Goal: Task Accomplishment & Management: Use online tool/utility

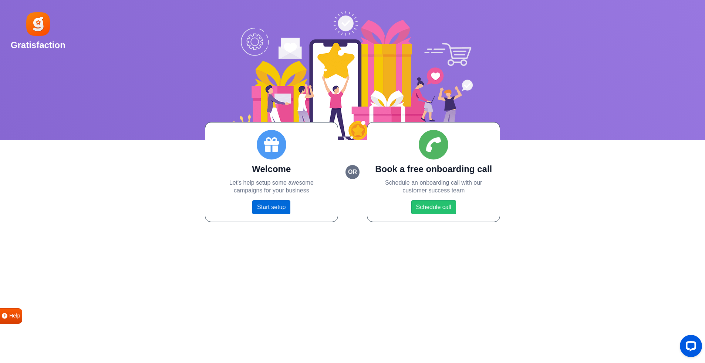
click at [278, 209] on link "Start setup" at bounding box center [271, 207] width 38 height 14
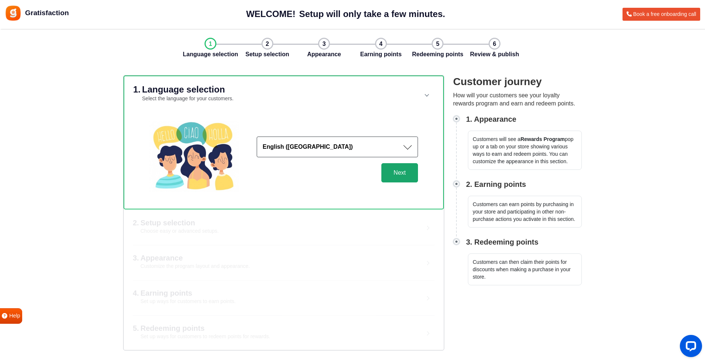
click at [408, 177] on button "Next" at bounding box center [399, 172] width 37 height 19
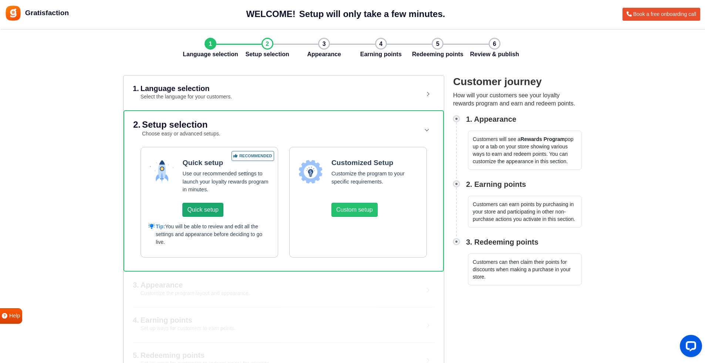
click at [207, 210] on button "Quick setup" at bounding box center [202, 210] width 41 height 14
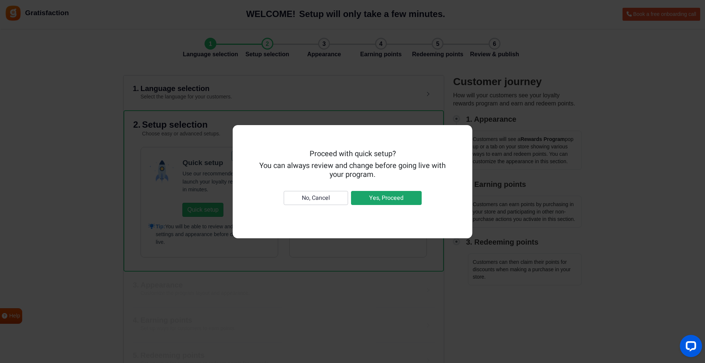
click at [370, 201] on button "Yes, Proceed" at bounding box center [386, 198] width 71 height 14
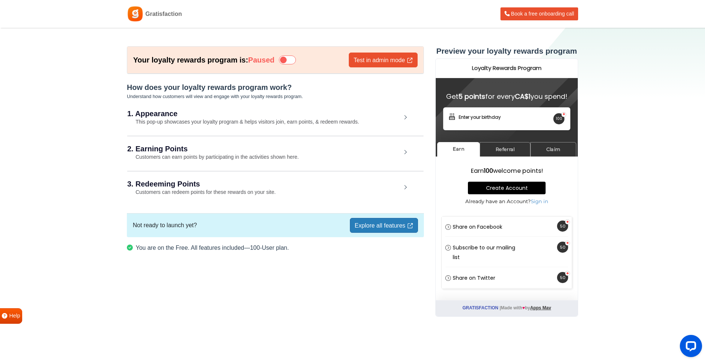
click at [405, 117] on div "1. Appearance This pop-up showcases your loyalty program & helps visitors join,…" at bounding box center [275, 118] width 296 height 34
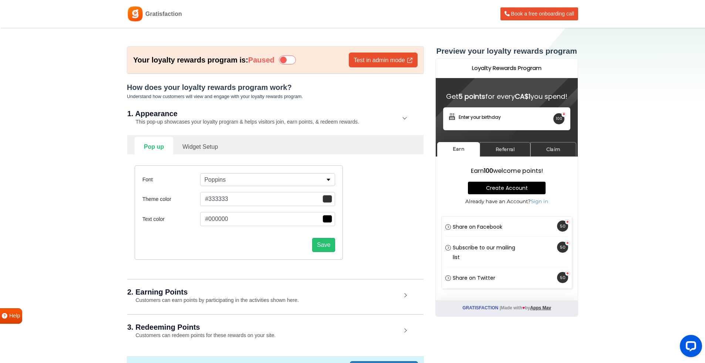
click at [212, 148] on link "Widget Setup" at bounding box center [200, 146] width 54 height 18
select select "right"
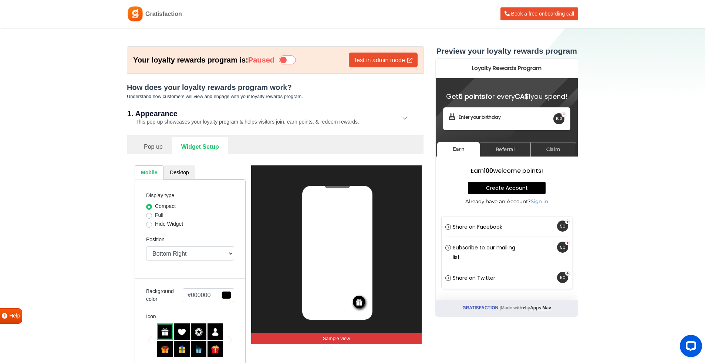
click at [159, 147] on link "Pop up" at bounding box center [153, 146] width 37 height 18
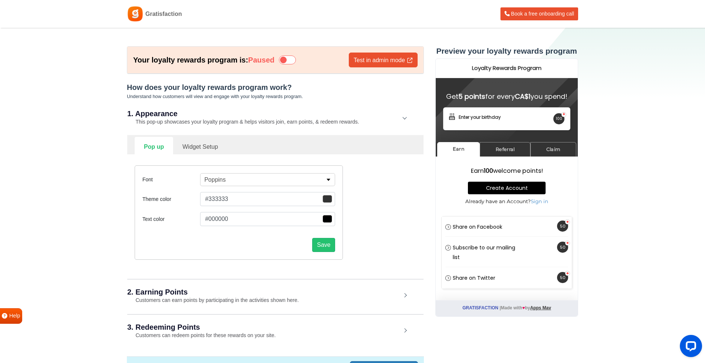
click at [219, 182] on p "Poppins" at bounding box center [214, 179] width 21 height 9
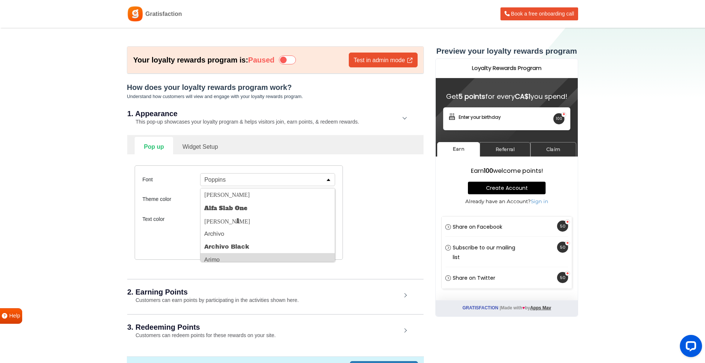
scroll to position [1, 0]
click at [189, 193] on div "Theme color #333333 Close Icon 0 1 hex #333333 Submit Icon" at bounding box center [238, 199] width 193 height 14
click at [328, 180] on p "button" at bounding box center [328, 180] width 5 height 2
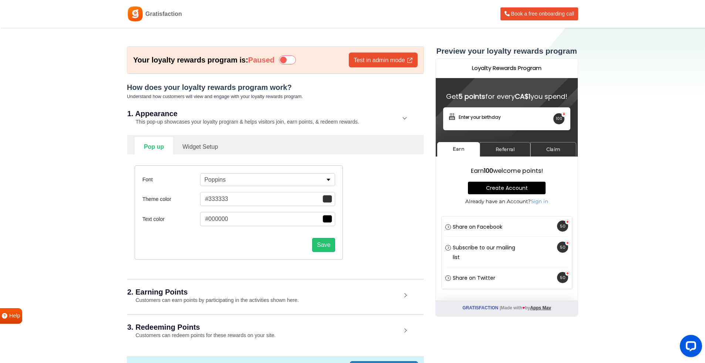
click at [215, 200] on button "#333333" at bounding box center [267, 199] width 135 height 14
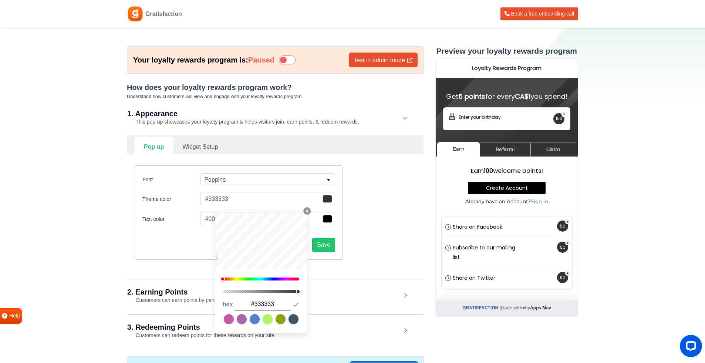
click at [228, 199] on button "#333333" at bounding box center [267, 199] width 135 height 14
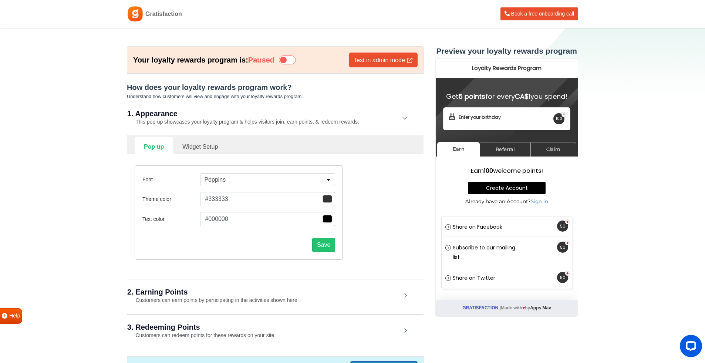
click at [211, 200] on button "#333333" at bounding box center [267, 199] width 135 height 14
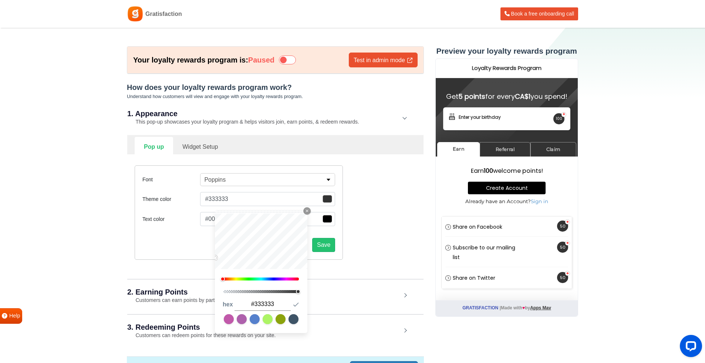
drag, startPoint x: 255, startPoint y: 304, endPoint x: 283, endPoint y: 304, distance: 28.1
click at [283, 304] on input "#333333" at bounding box center [262, 304] width 56 height 13
paste input "00757E"
type input "#00757E"
type input "#00757e"
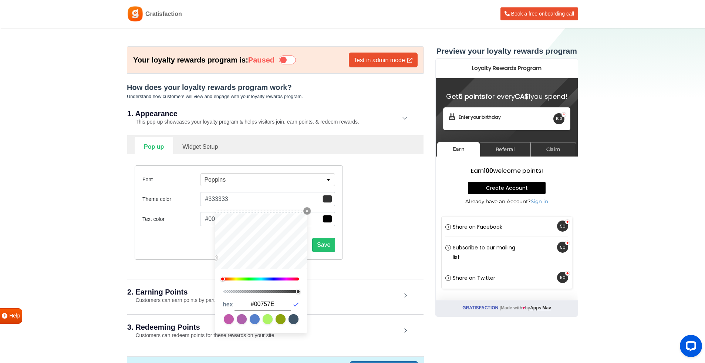
type input "#00757e"
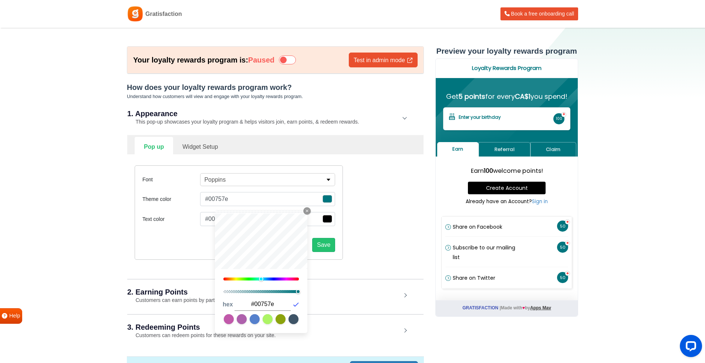
click at [296, 307] on icon "button" at bounding box center [295, 304] width 7 height 7
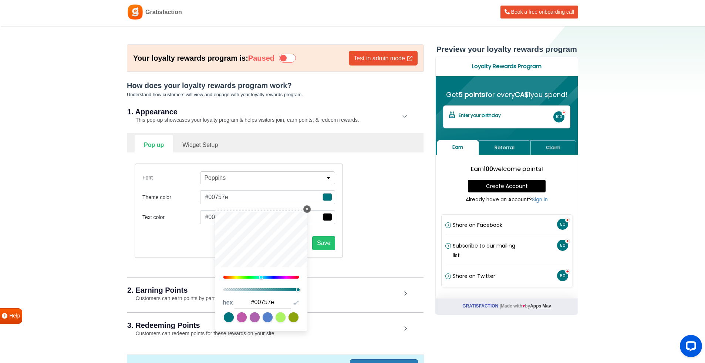
click at [310, 210] on button "Close Icon" at bounding box center [306, 208] width 7 height 7
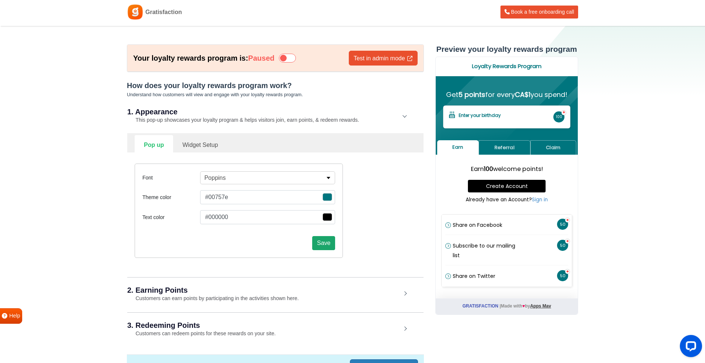
click at [323, 246] on button "Save" at bounding box center [323, 243] width 23 height 14
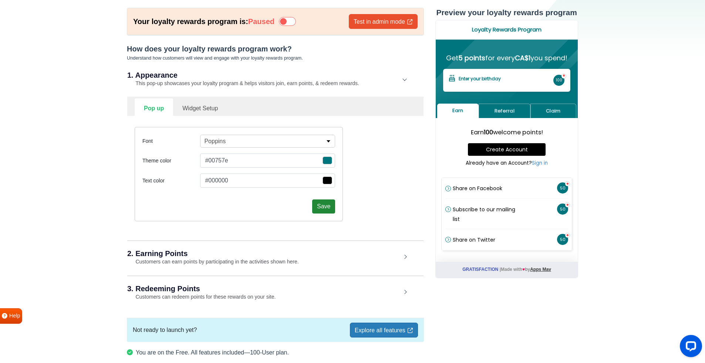
scroll to position [39, 0]
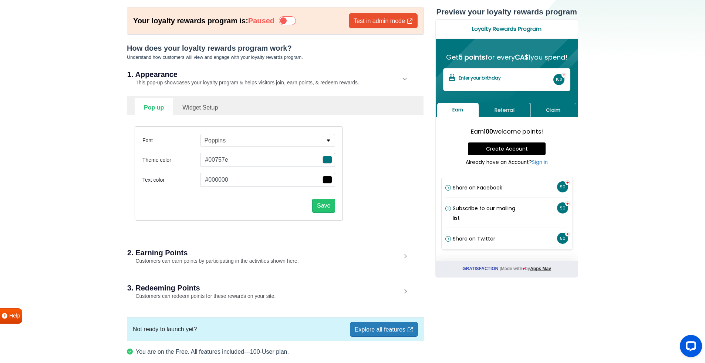
click at [407, 257] on div "2. Earning Points Customers can earn points by participating in the activities …" at bounding box center [275, 257] width 296 height 34
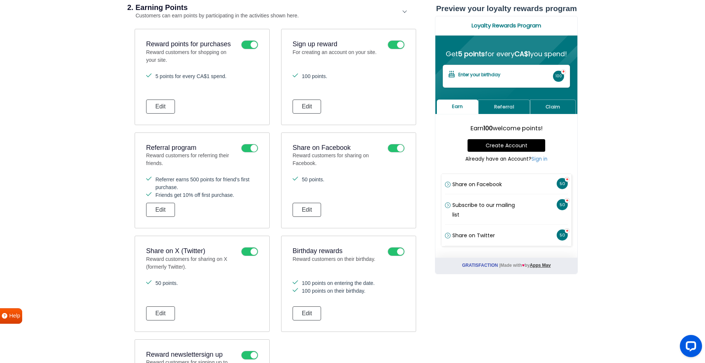
scroll to position [293, 0]
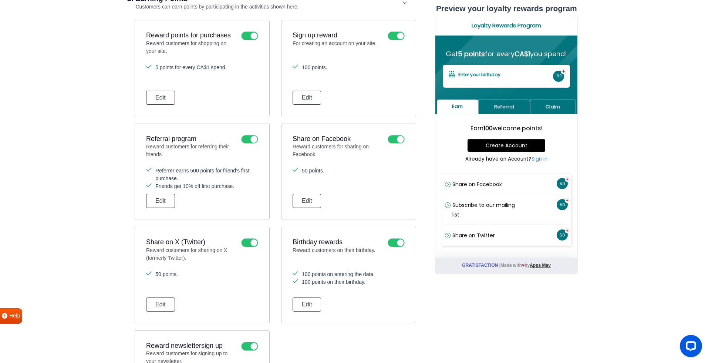
click at [254, 243] on icon at bounding box center [249, 242] width 17 height 9
click at [0, 0] on input "checkbox" at bounding box center [0, 0] width 0 height 0
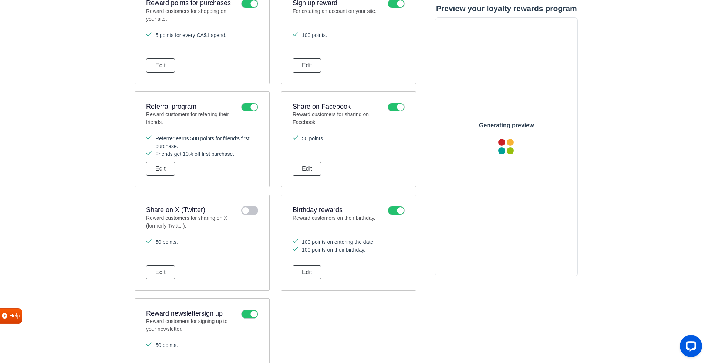
scroll to position [0, 0]
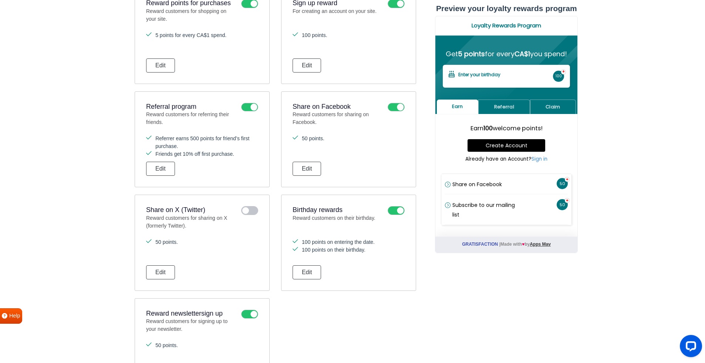
click at [254, 316] on icon at bounding box center [249, 313] width 17 height 9
click at [0, 0] on input "checkbox" at bounding box center [0, 0] width 0 height 0
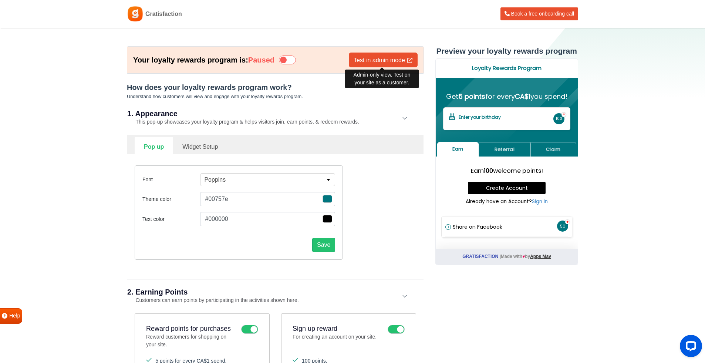
click at [372, 58] on link "Test in admin mode" at bounding box center [383, 60] width 69 height 15
click at [193, 148] on link "Widget Setup" at bounding box center [200, 146] width 54 height 18
select select "right"
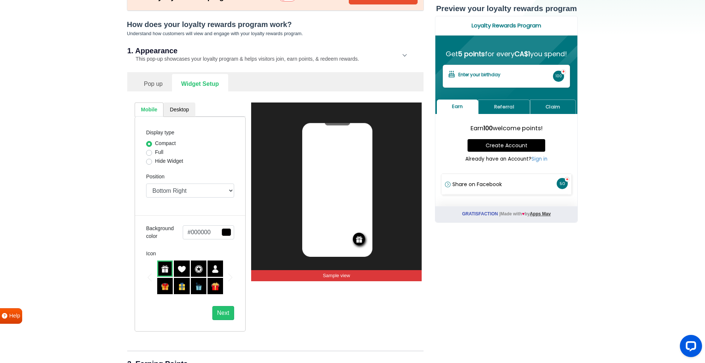
scroll to position [62, 0]
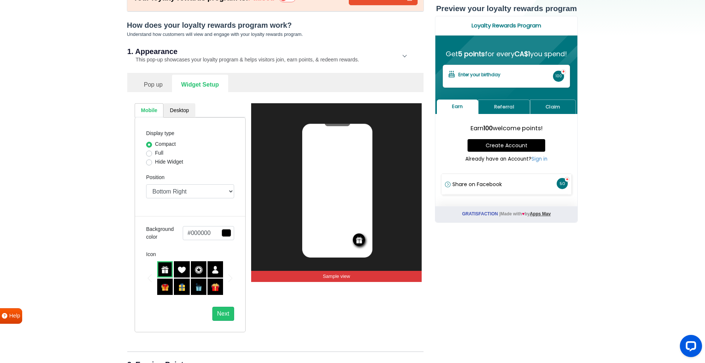
click at [177, 273] on div at bounding box center [182, 269] width 16 height 16
click at [163, 271] on img at bounding box center [165, 269] width 8 height 8
click at [183, 112] on link "Desktop" at bounding box center [178, 110] width 31 height 14
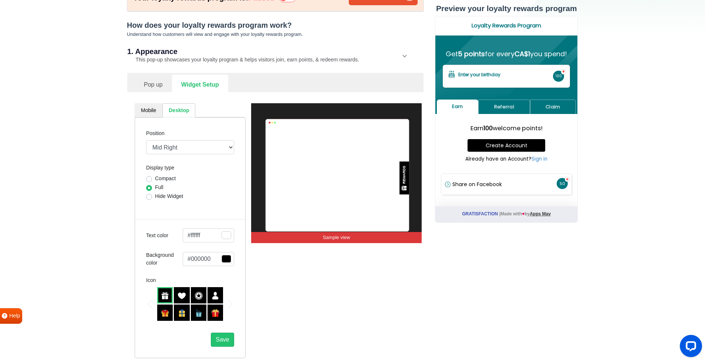
click at [150, 112] on link "Mobile" at bounding box center [149, 110] width 28 height 14
select select "right"
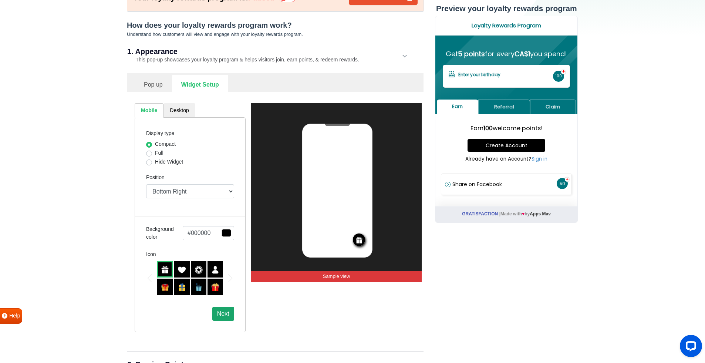
click at [225, 315] on button "Next" at bounding box center [223, 314] width 22 height 14
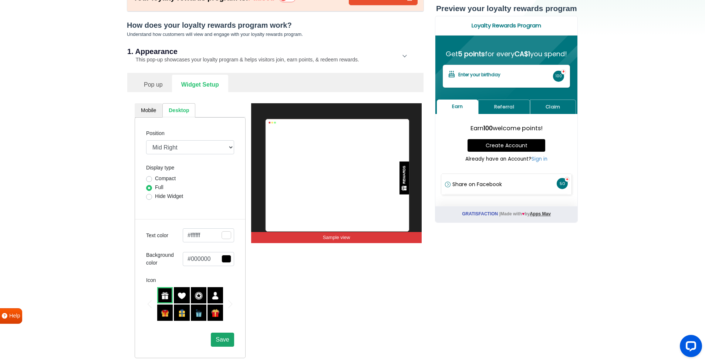
click at [224, 342] on span "Save" at bounding box center [222, 339] width 13 height 6
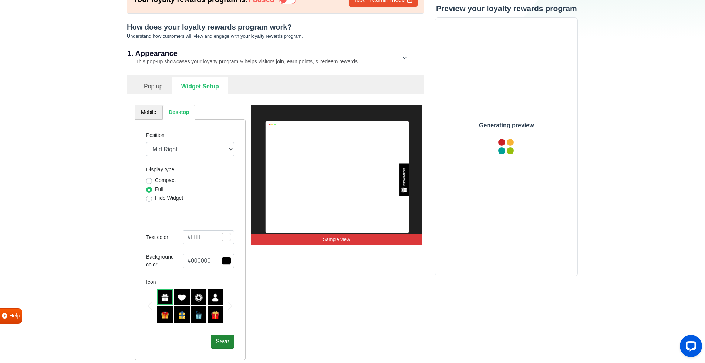
scroll to position [0, 0]
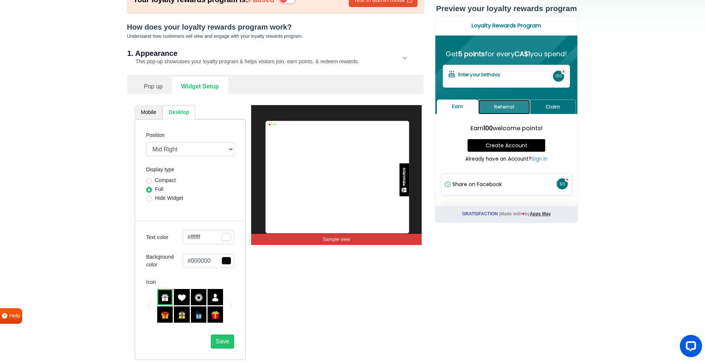
click at [501, 114] on link "Referral" at bounding box center [503, 106] width 51 height 14
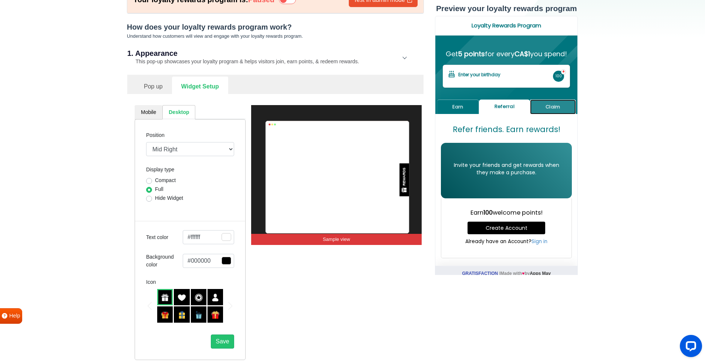
click at [548, 112] on link "Claim" at bounding box center [553, 106] width 46 height 14
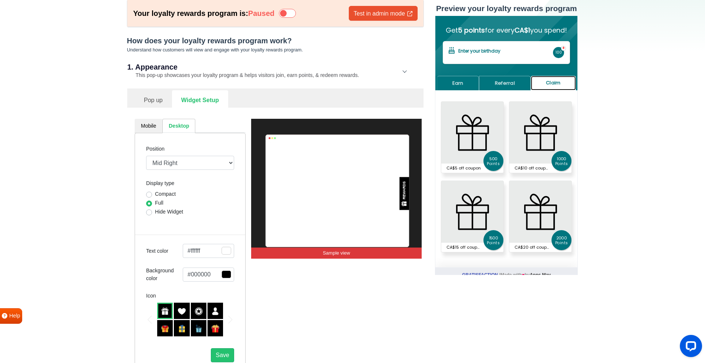
scroll to position [23, 0]
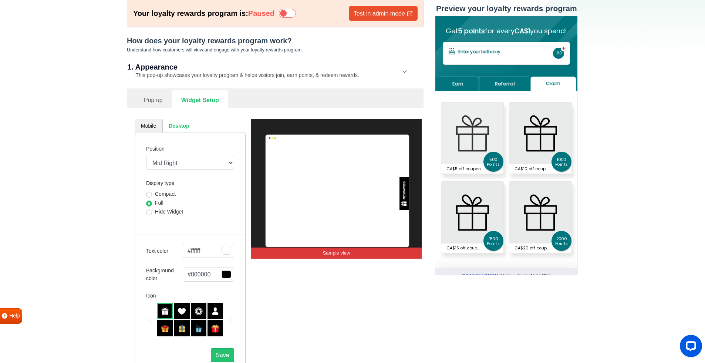
click at [494, 162] on b "500" at bounding box center [493, 159] width 20 height 5
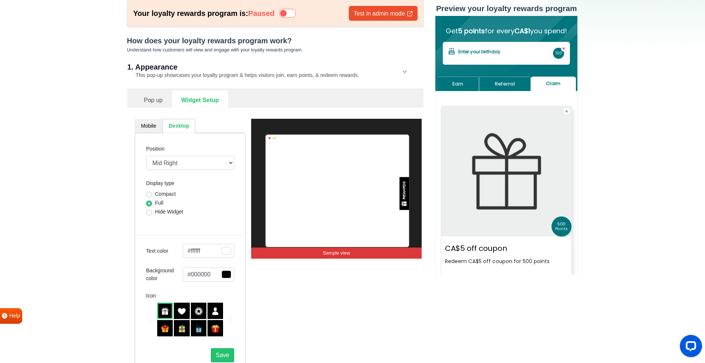
click at [512, 199] on img at bounding box center [506, 171] width 130 height 130
click at [567, 114] on link "×" at bounding box center [566, 111] width 7 height 7
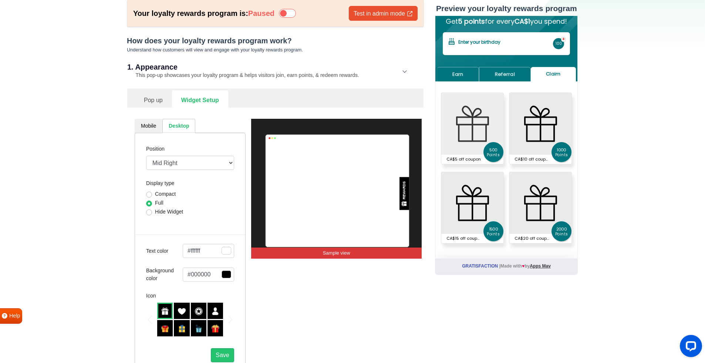
scroll to position [40, 0]
click at [514, 78] on link "Referral" at bounding box center [504, 74] width 51 height 14
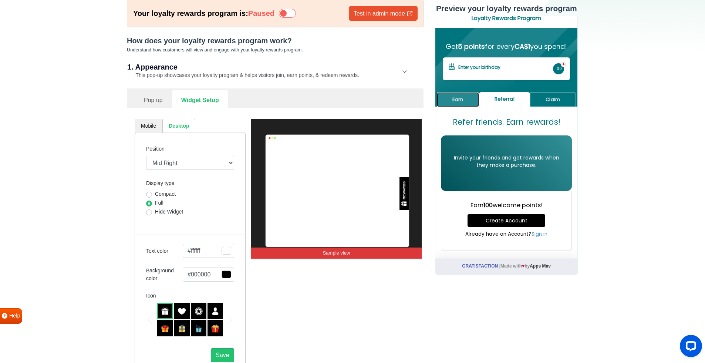
click at [458, 102] on link "Earn" at bounding box center [458, 99] width 42 height 14
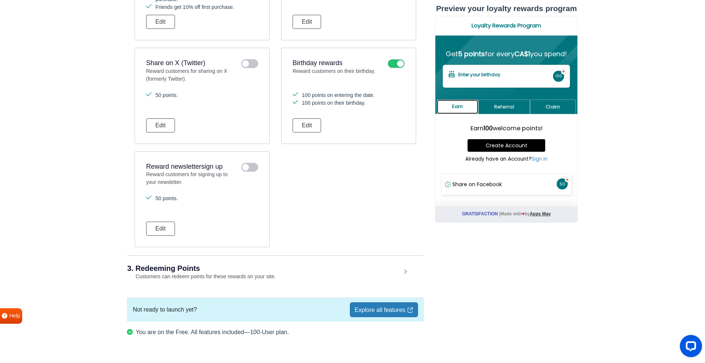
scroll to position [650, 0]
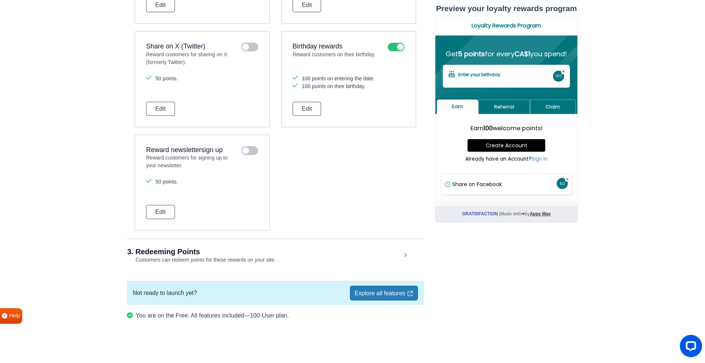
click at [406, 254] on div "3. Redeeming Points Customers can redeem points for these rewards on your site." at bounding box center [275, 255] width 296 height 34
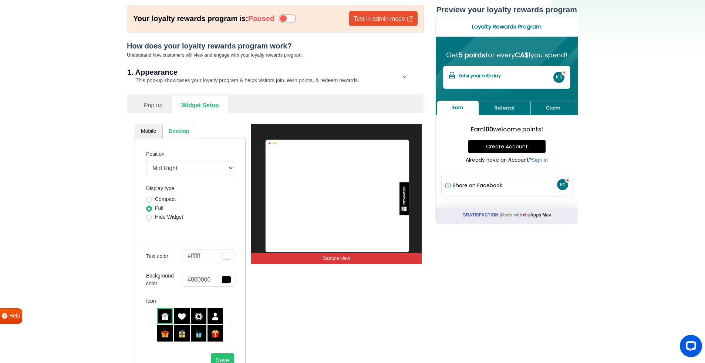
scroll to position [0, 0]
